Goal: Complete application form: Complete application form

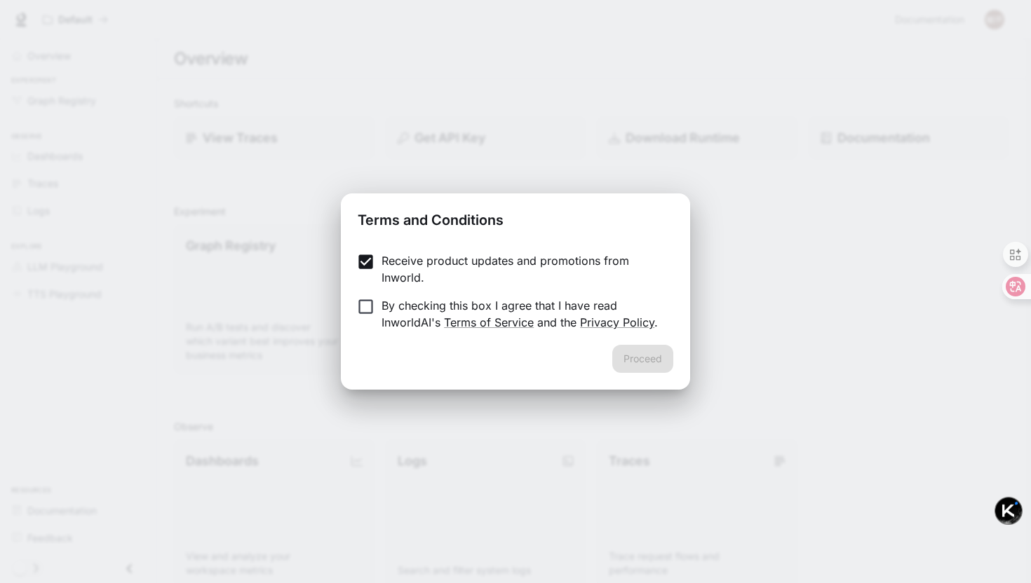
click at [381, 311] on p "By checking this box I agree that I have read InworldAI's Terms of Service and …" at bounding box center [521, 314] width 281 height 34
click at [644, 349] on button "Proceed" at bounding box center [642, 359] width 61 height 28
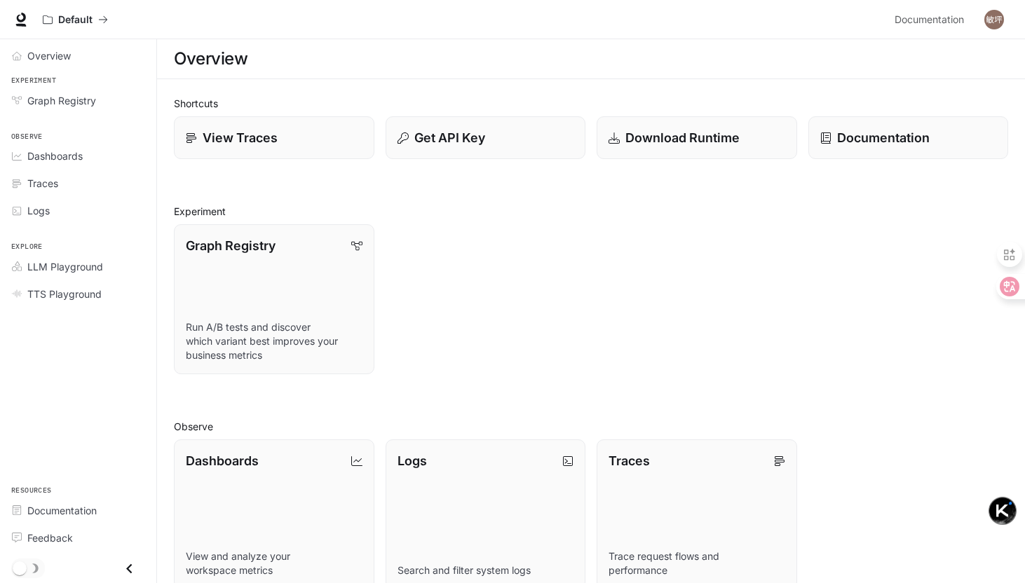
scroll to position [244, 0]
